Goal: Transaction & Acquisition: Purchase product/service

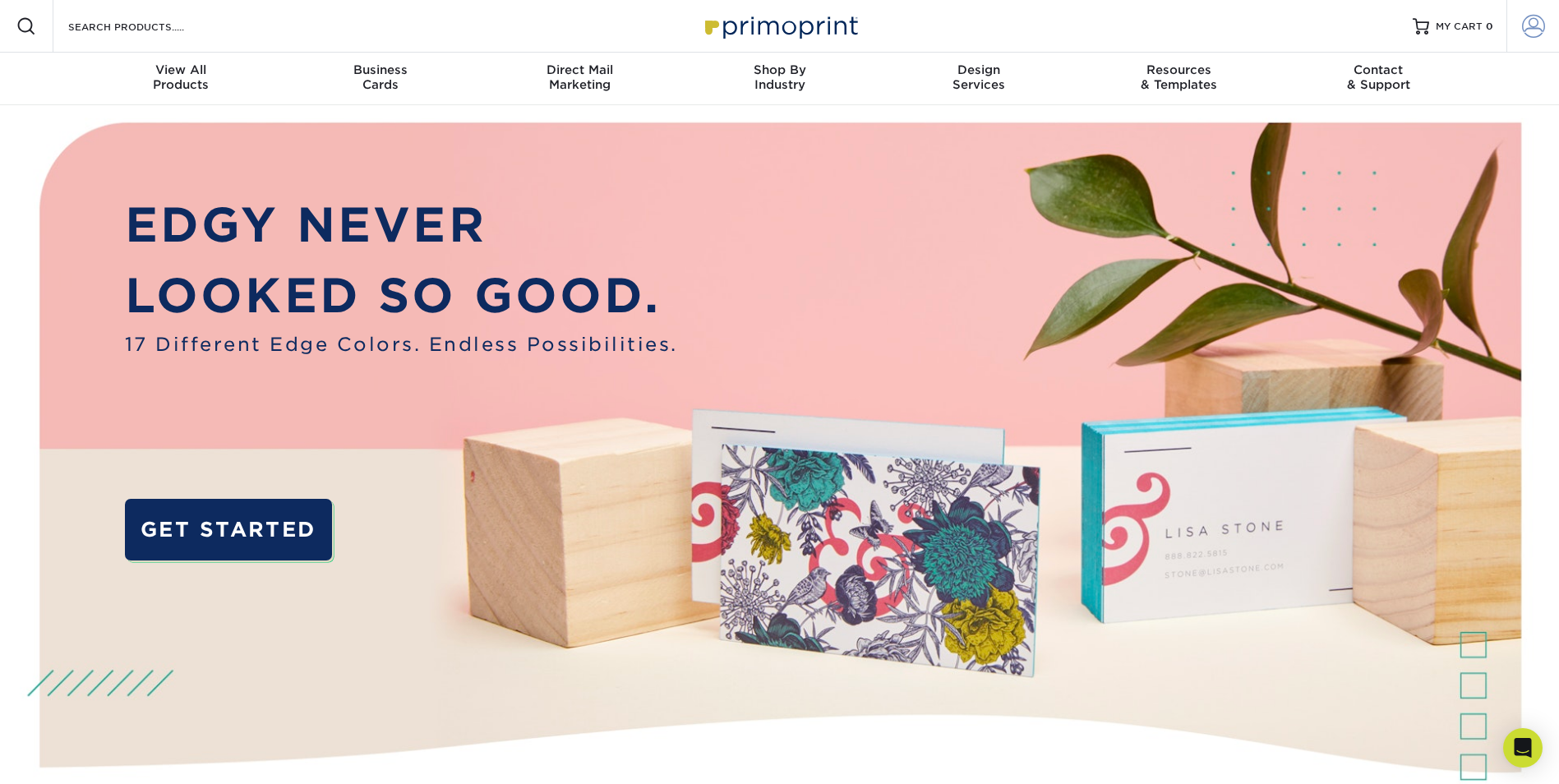
click at [1535, 30] on span at bounding box center [1533, 26] width 23 height 23
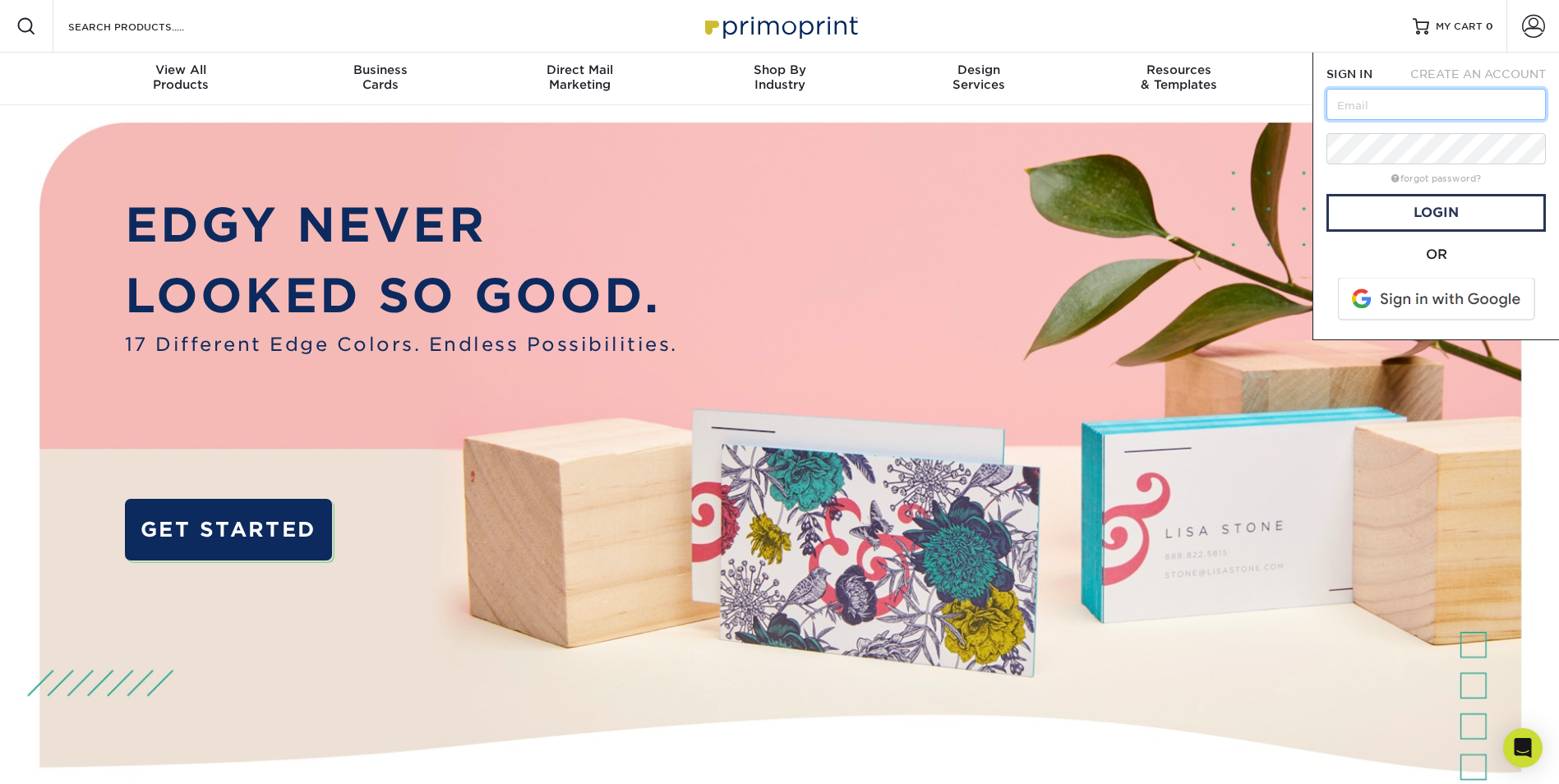
type input "[EMAIL_ADDRESS][DOMAIN_NAME]"
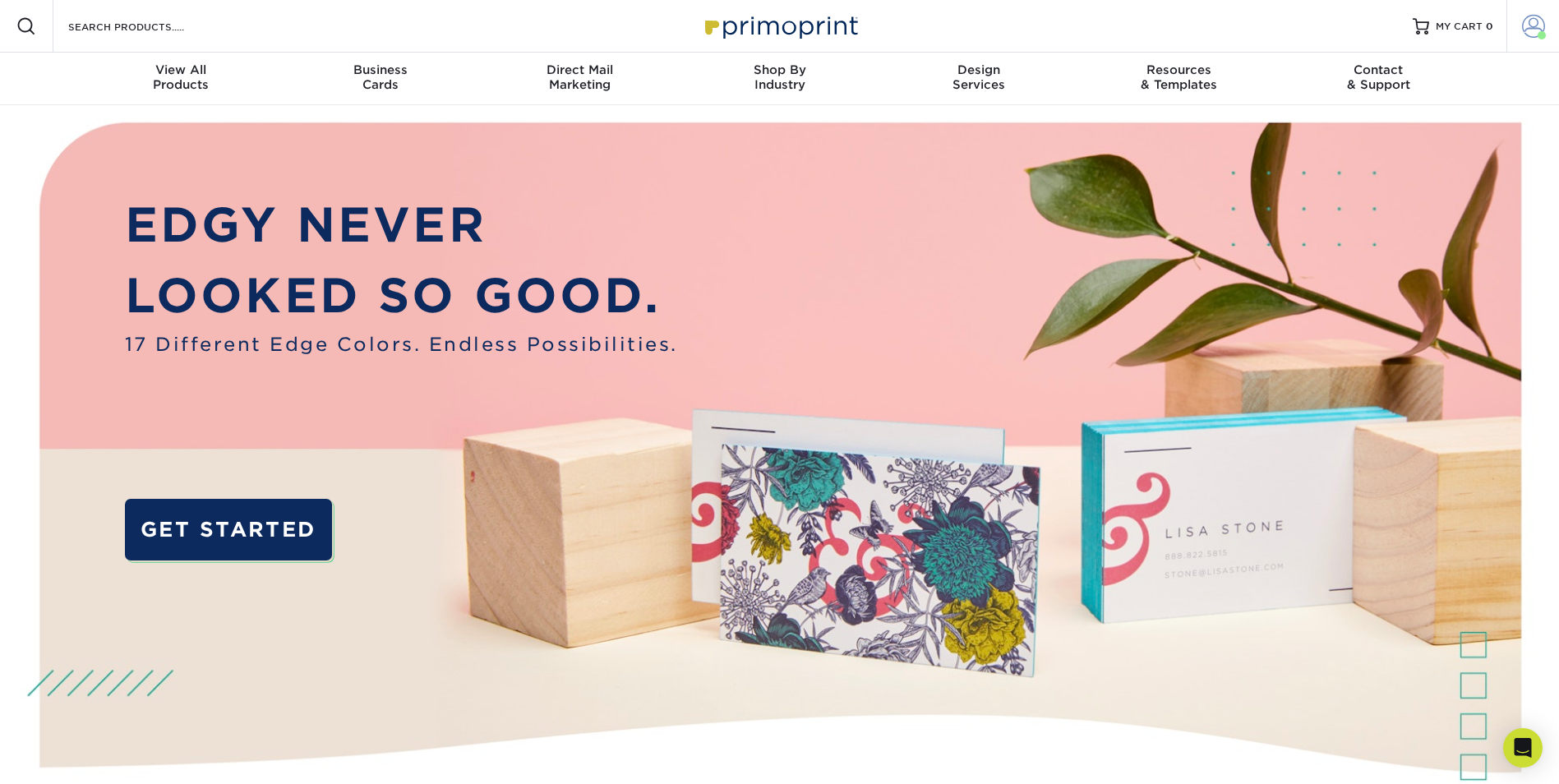
click at [1532, 25] on span at bounding box center [1533, 26] width 23 height 23
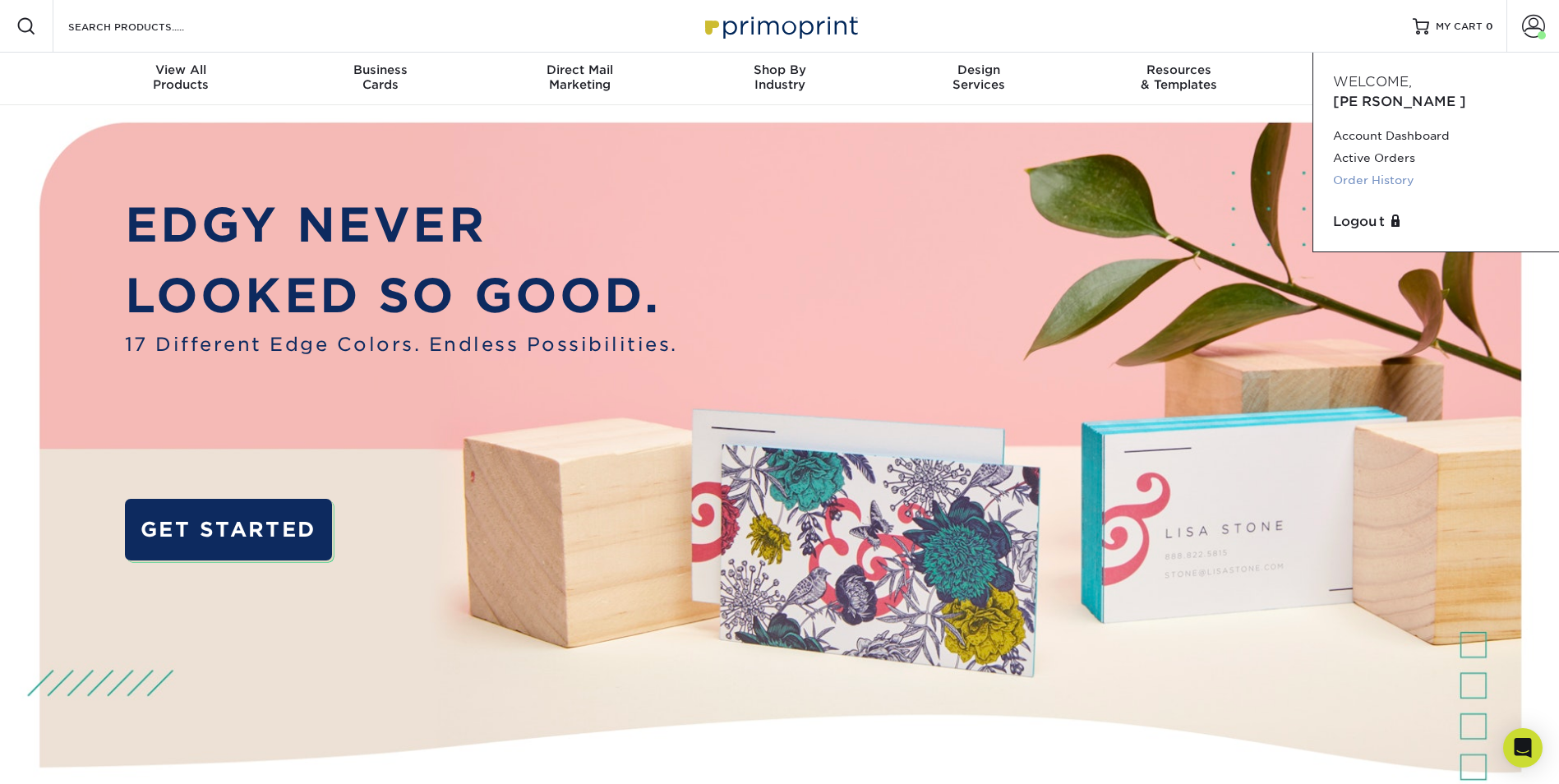
click at [1397, 169] on link "Order History" at bounding box center [1435, 179] width 207 height 22
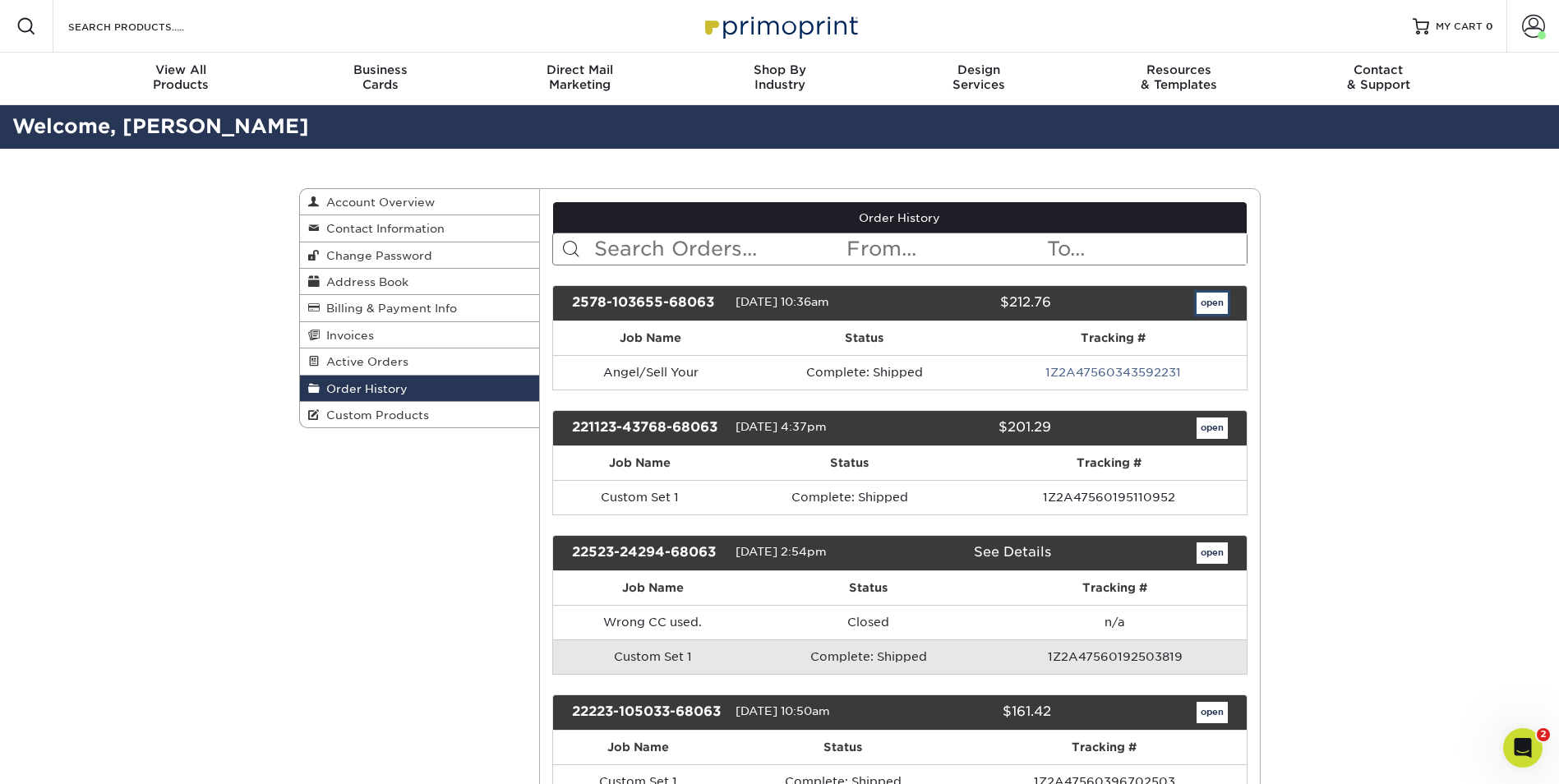
click at [1210, 294] on link "open" at bounding box center [1212, 303] width 31 height 22
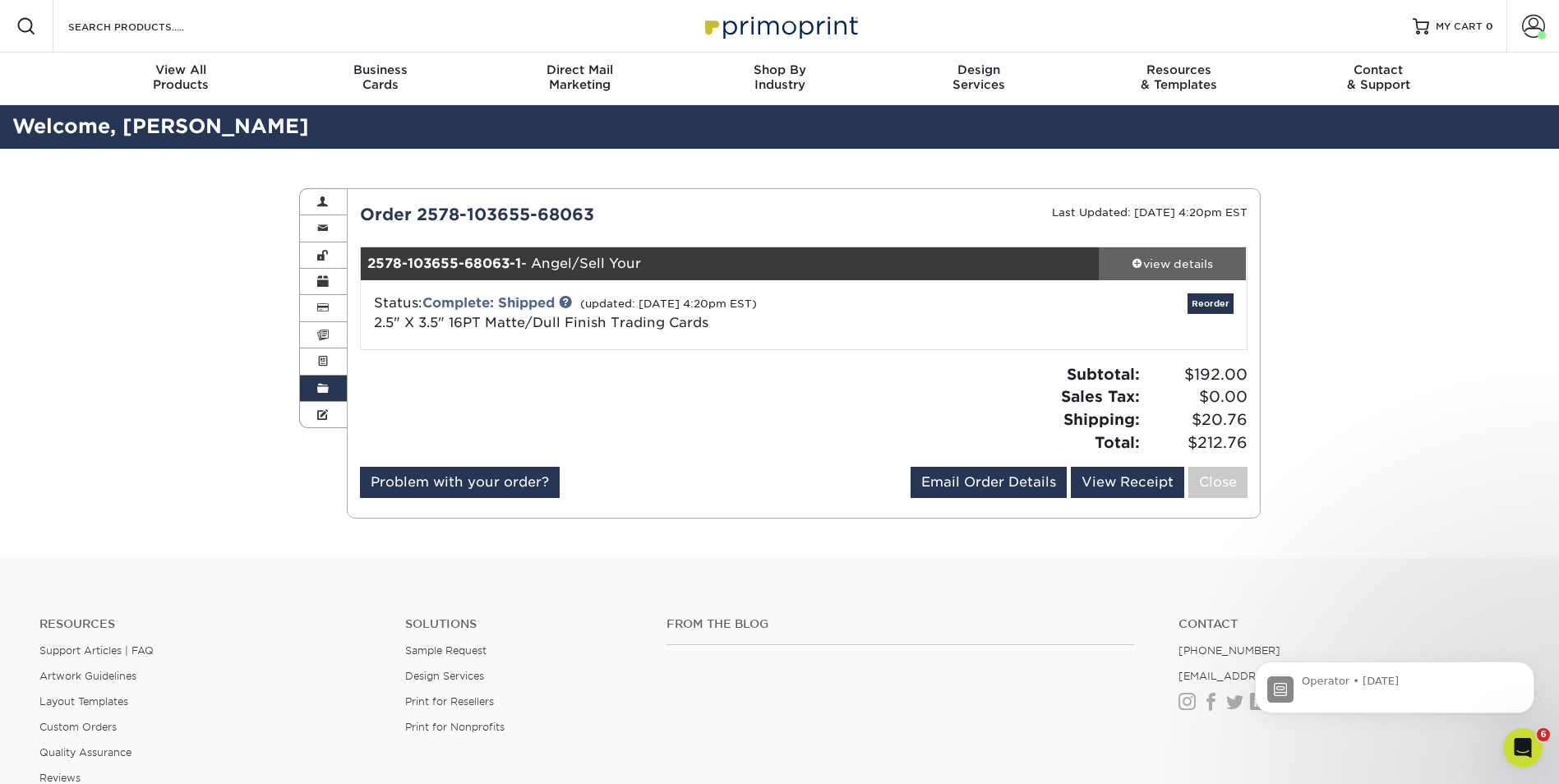
click at [1140, 261] on span at bounding box center [1136, 262] width 11 height 11
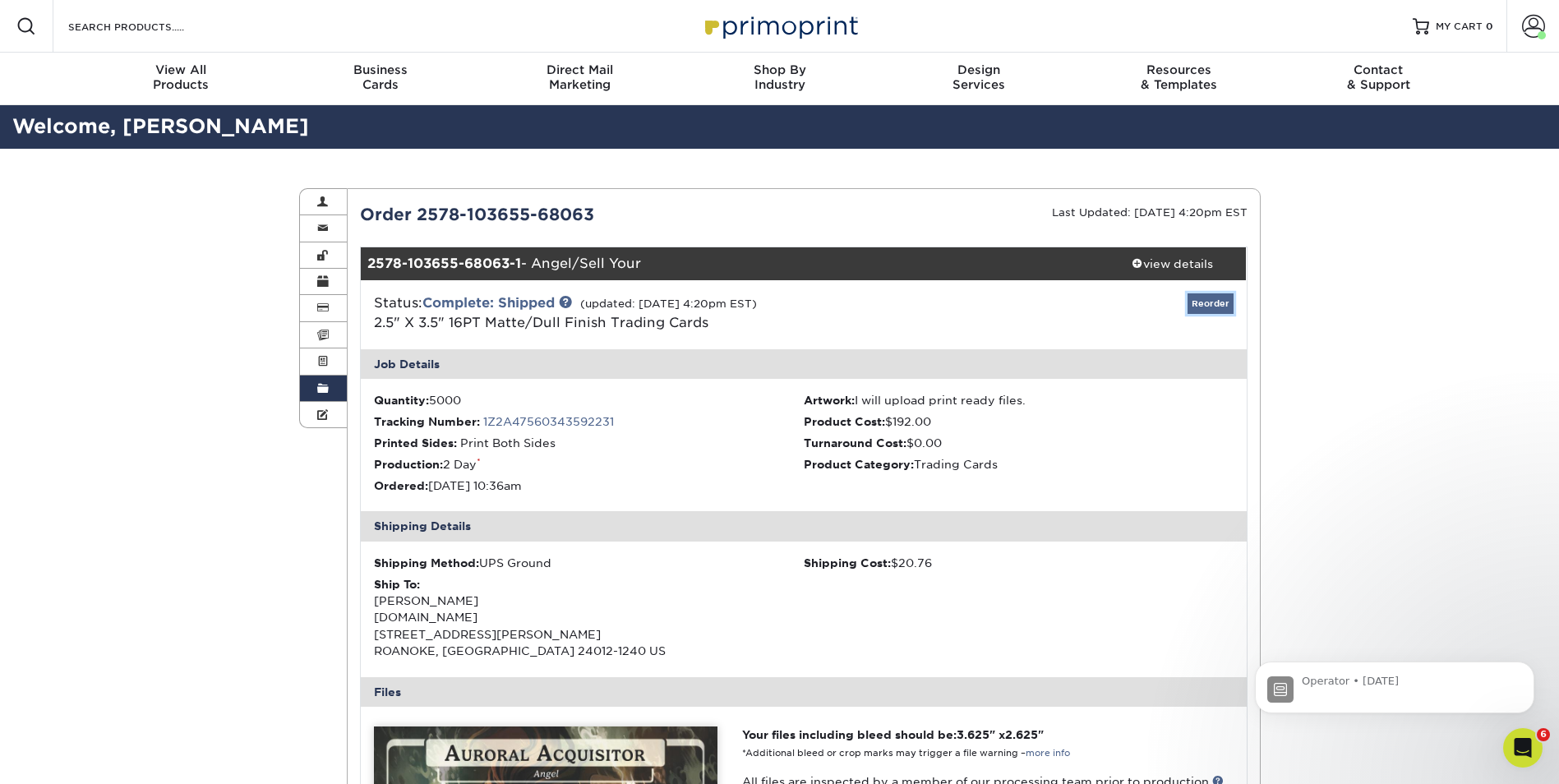
click at [1214, 301] on link "Reorder" at bounding box center [1210, 304] width 46 height 21
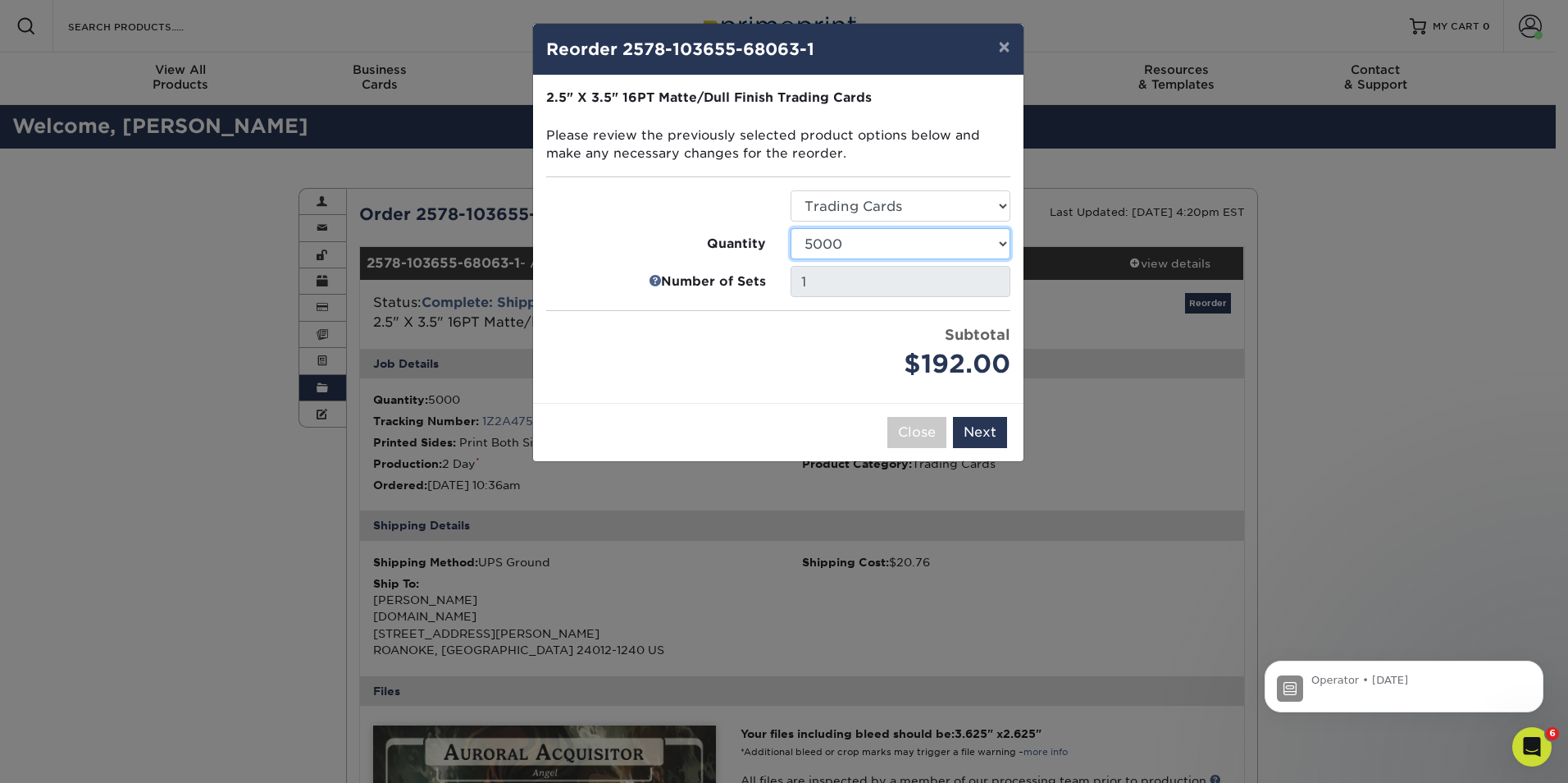
click at [916, 237] on select "100 250 500 1000 2500 5000 10000 15000 20000 25000" at bounding box center [900, 244] width 220 height 31
click at [946, 220] on select "Select Option Trading Cards" at bounding box center [900, 206] width 220 height 31
click at [1007, 50] on button "×" at bounding box center [1003, 46] width 37 height 46
